Goal: Find specific page/section: Find specific page/section

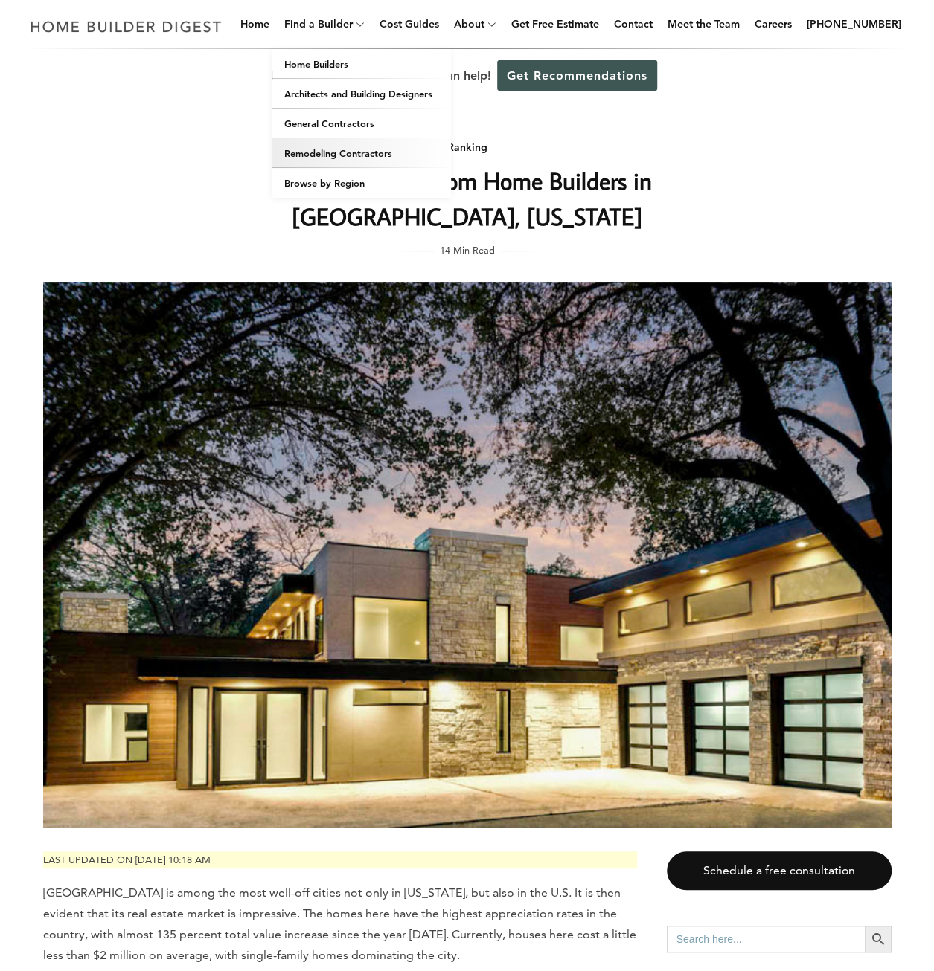
click at [330, 156] on link "Remodeling Contractors" at bounding box center [361, 153] width 179 height 30
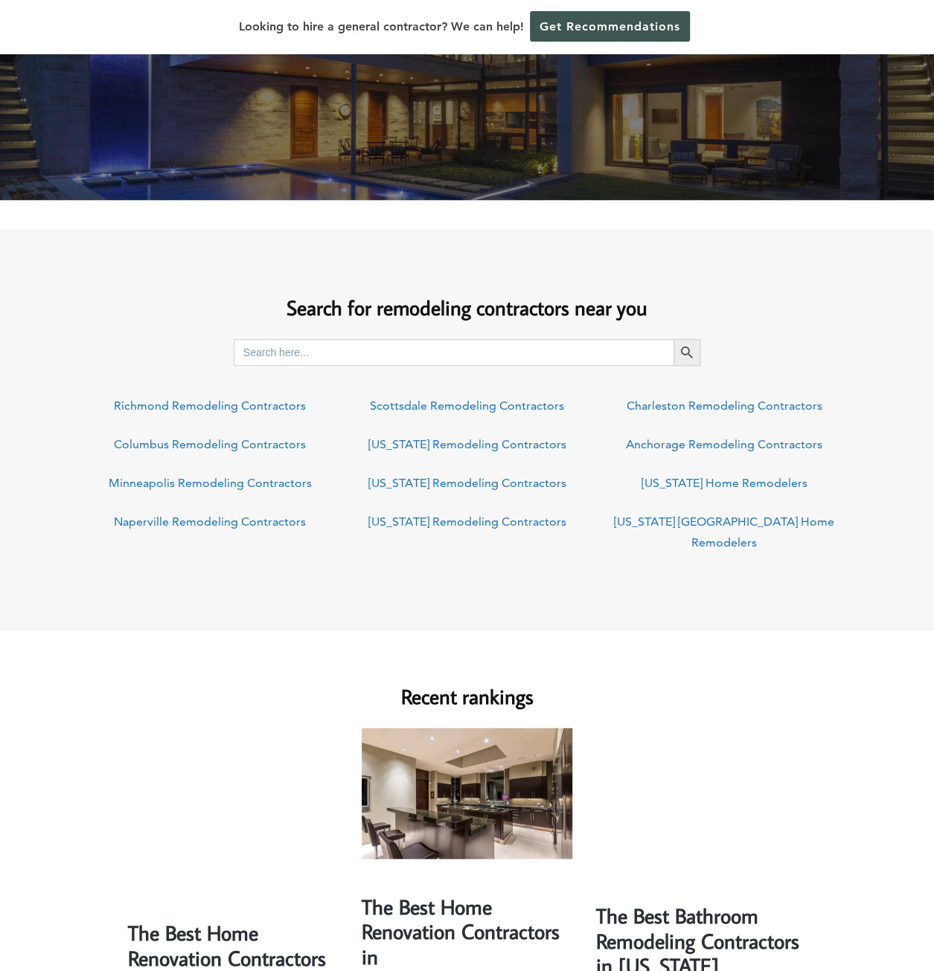
scroll to position [372, 0]
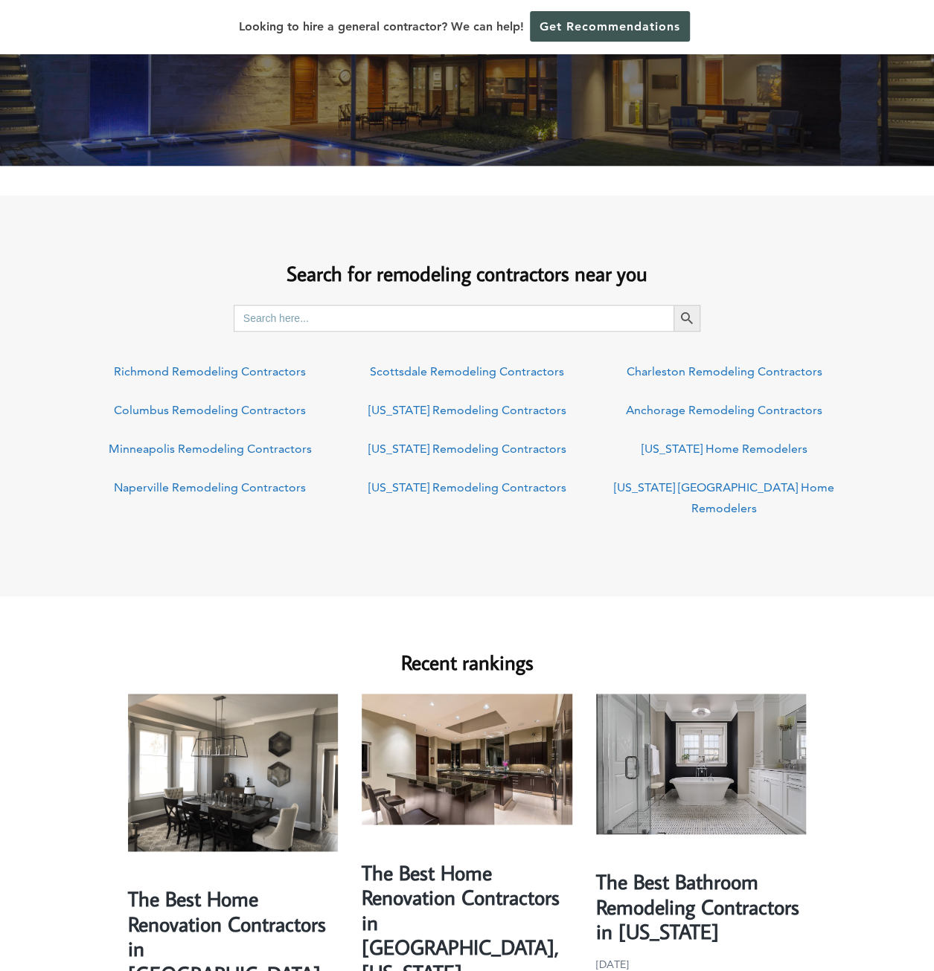
click at [339, 326] on input "Search for:" at bounding box center [454, 318] width 440 height 27
type input "[GEOGRAPHIC_DATA], [GEOGRAPHIC_DATA]"
click at [677, 321] on span "submit" at bounding box center [686, 318] width 27 height 27
click at [423, 414] on link "[US_STATE] Remodeling Contractors" at bounding box center [466, 410] width 198 height 14
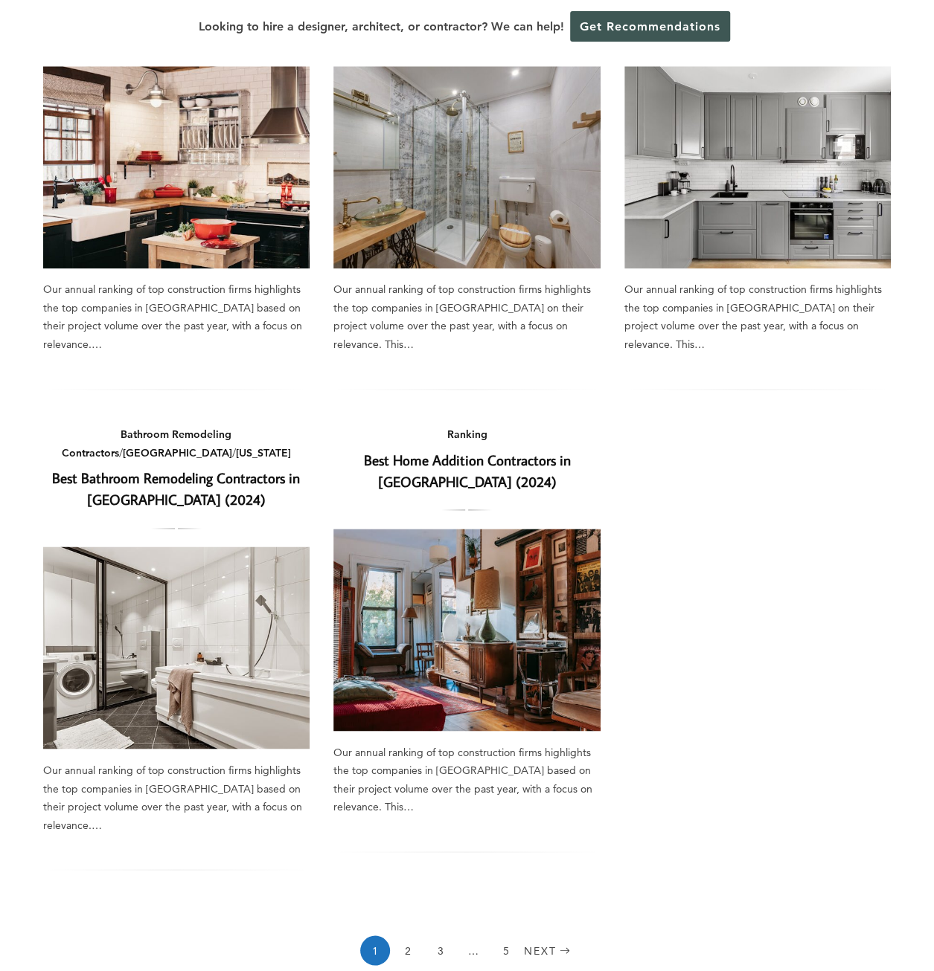
scroll to position [744, 0]
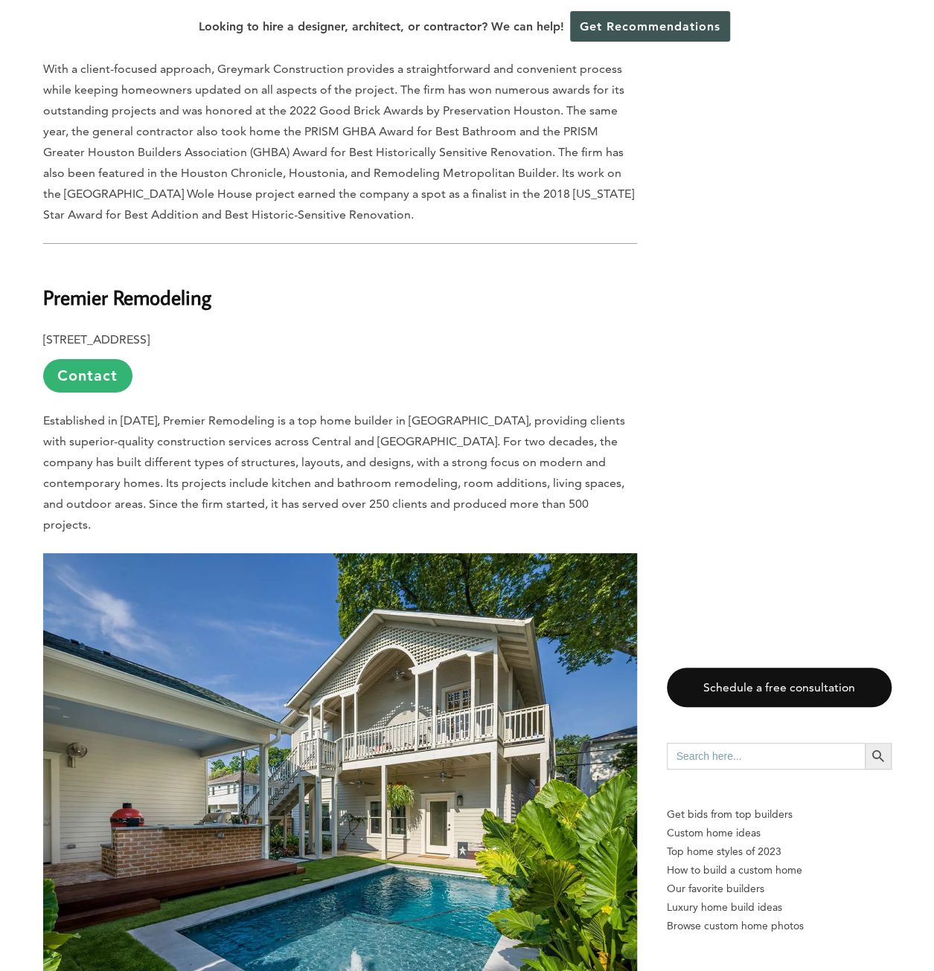
scroll to position [5356, 0]
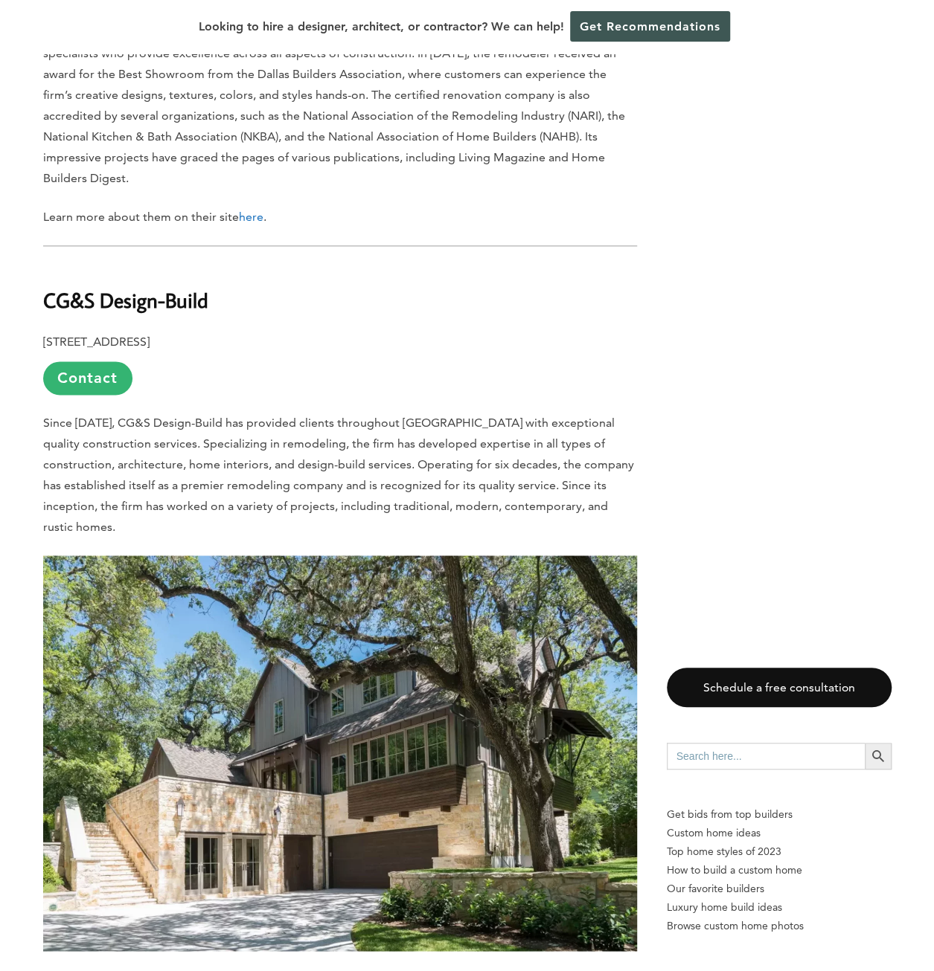
drag, startPoint x: 465, startPoint y: 248, endPoint x: 460, endPoint y: 227, distance: 21.5
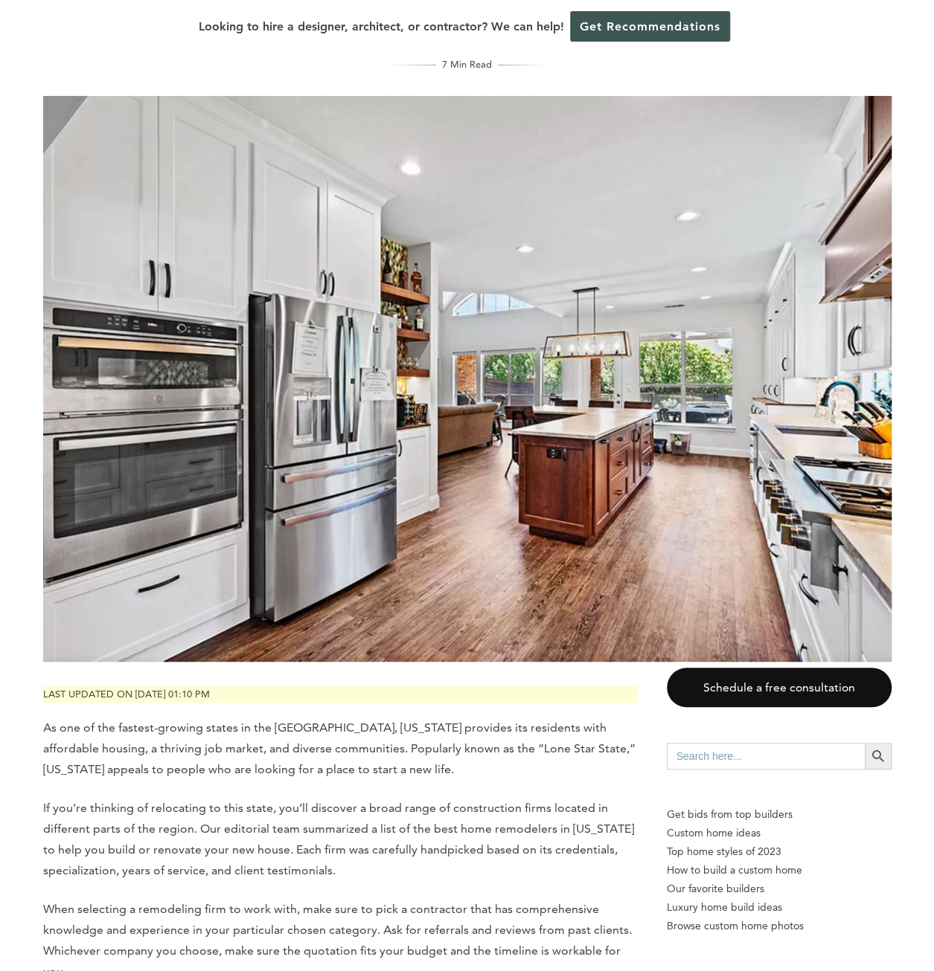
scroll to position [0, 0]
